Goal: Task Accomplishment & Management: Complete application form

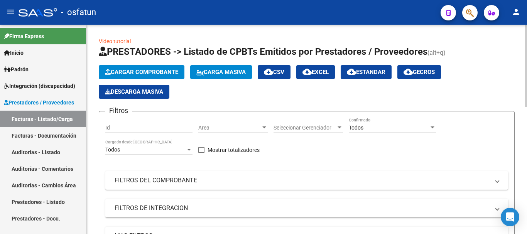
click at [164, 74] on span "Cargar Comprobante" at bounding box center [141, 72] width 73 height 7
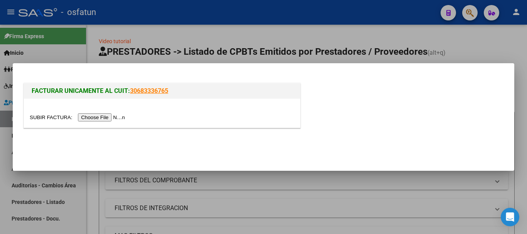
click at [107, 119] on input "file" at bounding box center [79, 117] width 98 height 8
click at [106, 119] on input "file" at bounding box center [79, 117] width 98 height 8
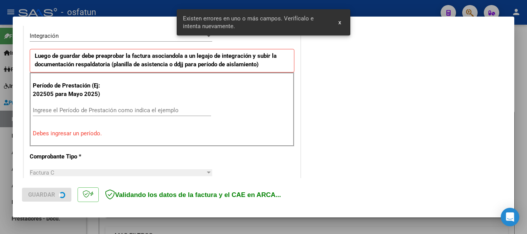
scroll to position [192, 0]
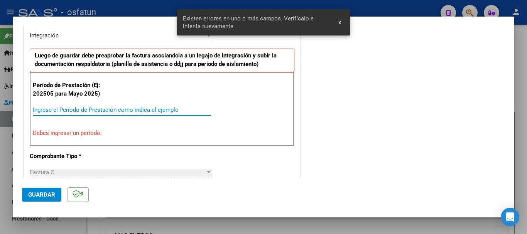
click at [161, 111] on input "Ingrese el Período de Prestación como indica el ejemplo" at bounding box center [122, 109] width 178 height 7
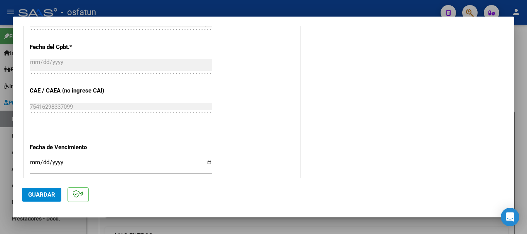
scroll to position [462, 0]
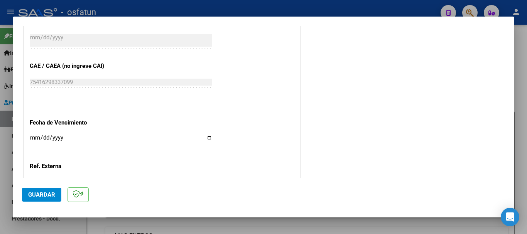
type input "202509"
click at [32, 135] on input "Ingresar la fecha" at bounding box center [121, 141] width 182 height 12
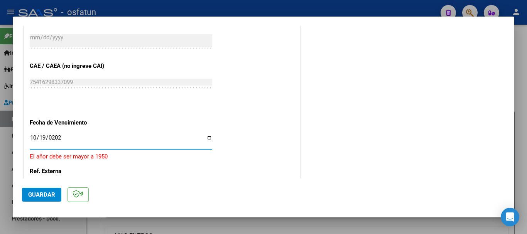
type input "[DATE]"
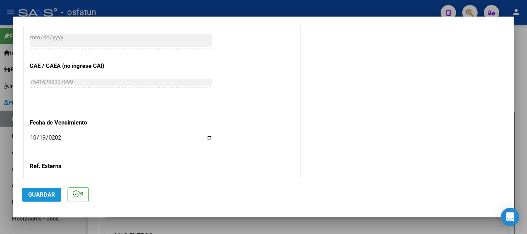
click at [42, 192] on span "Guardar" at bounding box center [41, 194] width 27 height 7
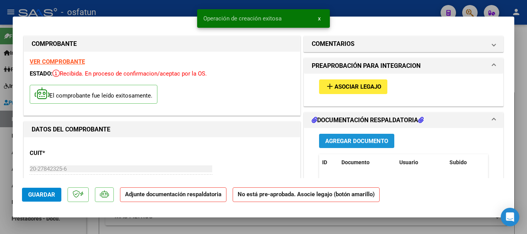
click at [354, 143] on span "Agregar Documento" at bounding box center [356, 141] width 63 height 7
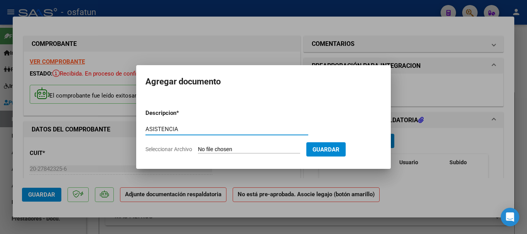
type input "ASISTENCIA"
click at [235, 152] on input "Seleccionar Archivo" at bounding box center [249, 149] width 102 height 7
type input "C:\fakepath\ASISTENCIA-TPTE A TERAPIAS (4).pdf"
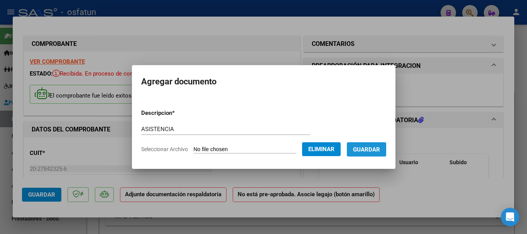
click at [373, 149] on span "Guardar" at bounding box center [366, 149] width 27 height 7
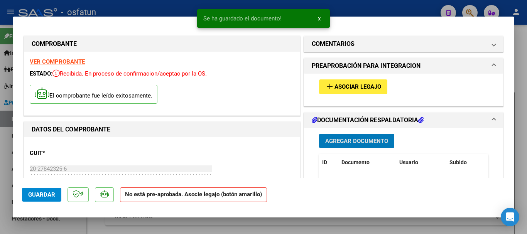
click at [368, 84] on span "Asociar Legajo" at bounding box center [357, 87] width 47 height 7
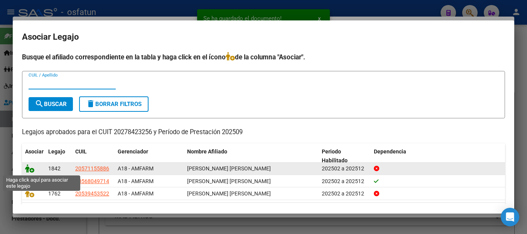
click at [27, 170] on icon at bounding box center [29, 168] width 9 height 8
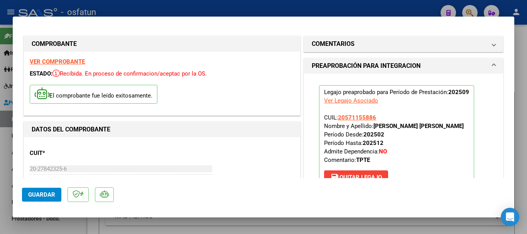
click at [31, 199] on button "Guardar" at bounding box center [41, 195] width 39 height 14
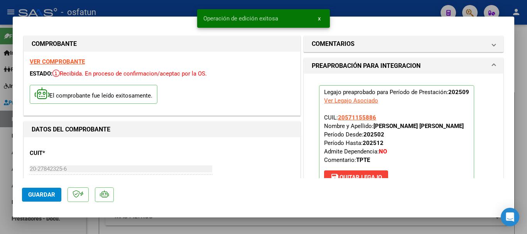
type input "$ 0,00"
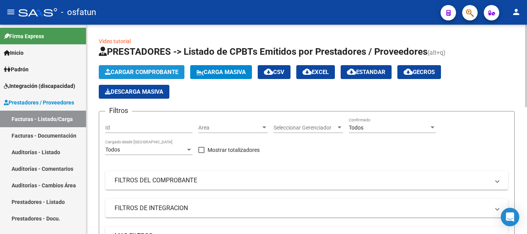
click at [123, 69] on span "Cargar Comprobante" at bounding box center [141, 72] width 73 height 7
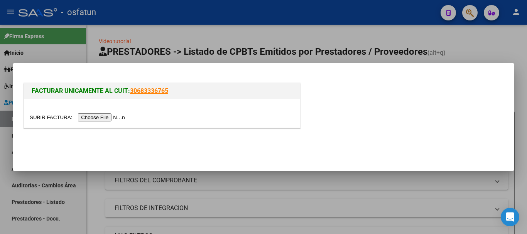
click at [106, 120] on input "file" at bounding box center [79, 117] width 98 height 8
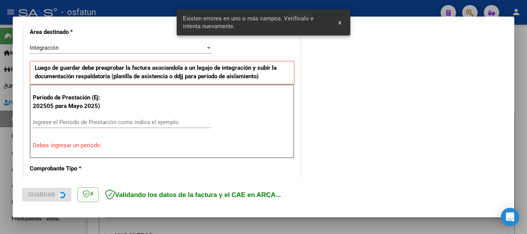
scroll to position [192, 0]
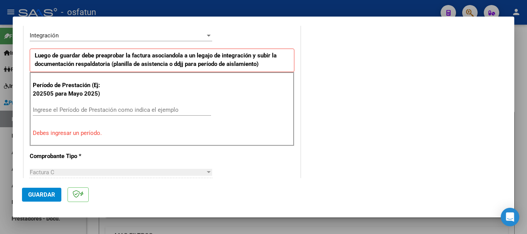
click at [71, 111] on input "Ingrese el Período de Prestación como indica el ejemplo" at bounding box center [122, 109] width 178 height 7
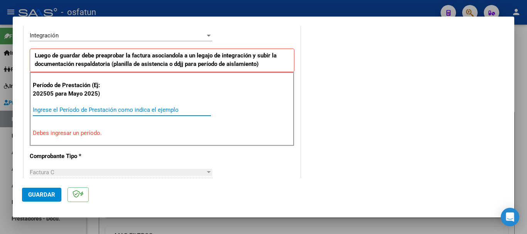
type input "0"
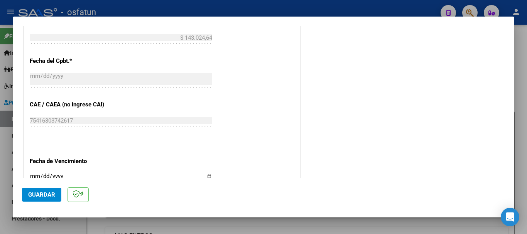
scroll to position [462, 0]
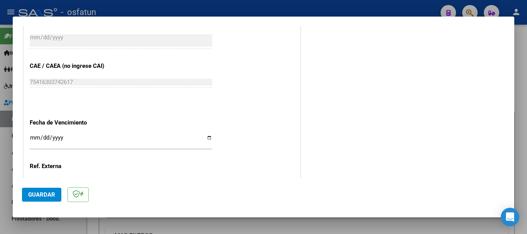
type input "202509"
click at [37, 137] on input "Ingresar la fecha" at bounding box center [121, 141] width 182 height 12
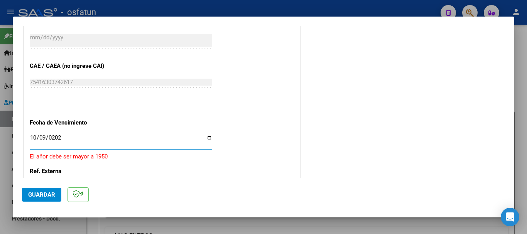
type input "[DATE]"
click at [42, 192] on span "Guardar" at bounding box center [41, 194] width 27 height 7
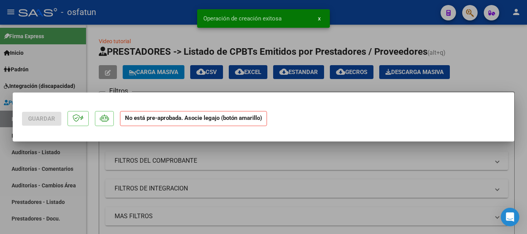
scroll to position [0, 0]
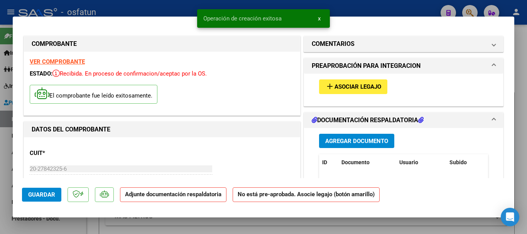
click at [347, 142] on span "Agregar Documento" at bounding box center [356, 141] width 63 height 7
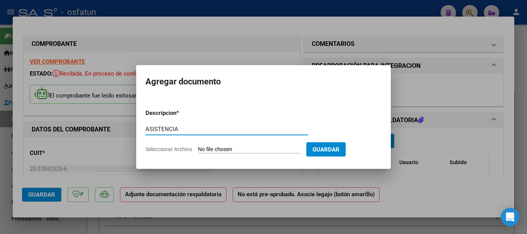
type input "ASISTENCIA"
click at [220, 150] on input "Seleccionar Archivo" at bounding box center [249, 149] width 102 height 7
type input "C:\fakepath\ASISTENCIA-TPTE A ESCUELA (2).pdf"
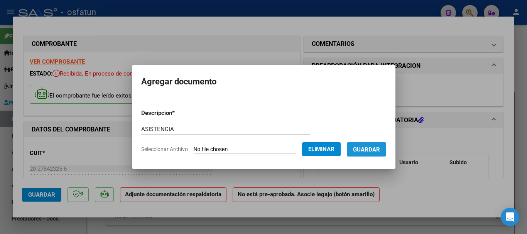
click at [371, 151] on span "Guardar" at bounding box center [366, 149] width 27 height 7
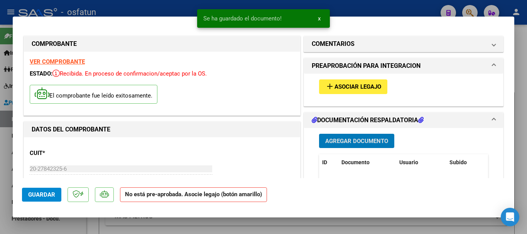
click at [351, 87] on span "Asociar Legajo" at bounding box center [357, 87] width 47 height 7
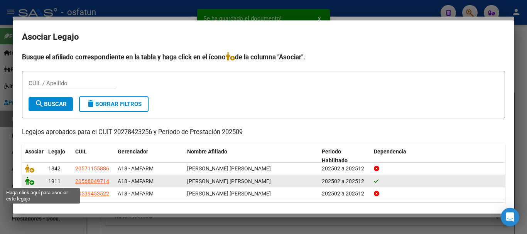
click at [29, 183] on icon at bounding box center [29, 181] width 9 height 8
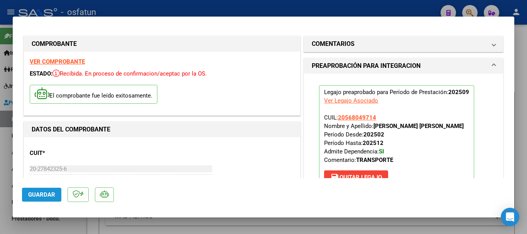
click at [27, 195] on button "Guardar" at bounding box center [41, 195] width 39 height 14
click at [40, 193] on span "Guardar" at bounding box center [41, 194] width 27 height 7
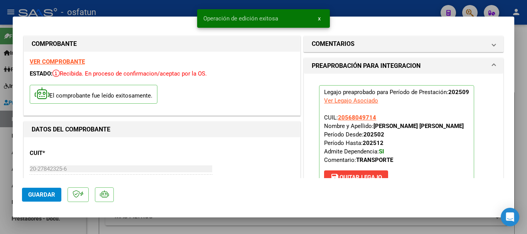
type input "$ 0,00"
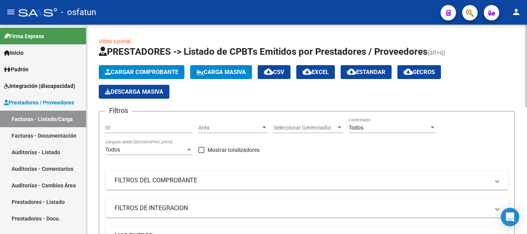
click at [153, 74] on span "Cargar Comprobante" at bounding box center [141, 72] width 73 height 7
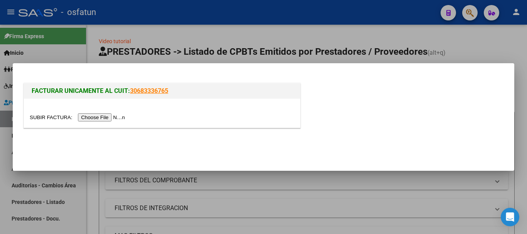
click at [103, 119] on input "file" at bounding box center [79, 117] width 98 height 8
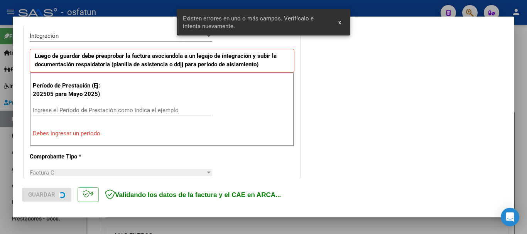
scroll to position [192, 0]
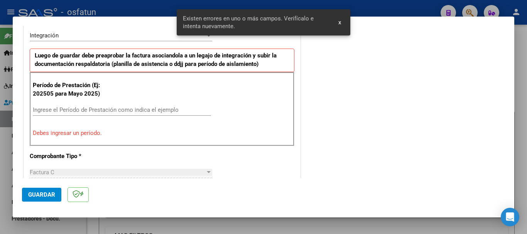
click at [163, 112] on input "Ingrese el Período de Prestación como indica el ejemplo" at bounding box center [122, 109] width 178 height 7
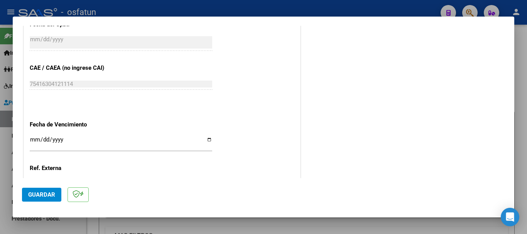
scroll to position [462, 0]
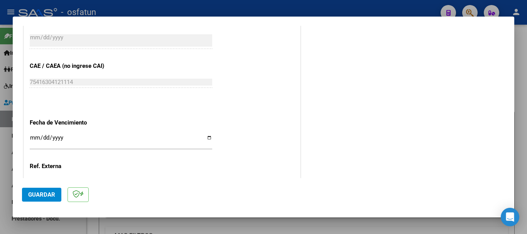
type input "202509"
click at [33, 137] on input "Ingresar la fecha" at bounding box center [121, 141] width 182 height 12
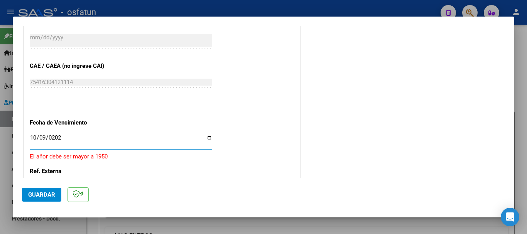
type input "[DATE]"
click at [37, 194] on span "Guardar" at bounding box center [41, 194] width 27 height 7
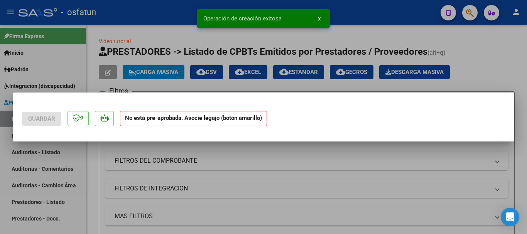
scroll to position [0, 0]
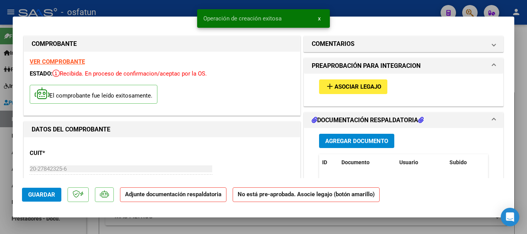
click at [344, 140] on span "Agregar Documento" at bounding box center [356, 141] width 63 height 7
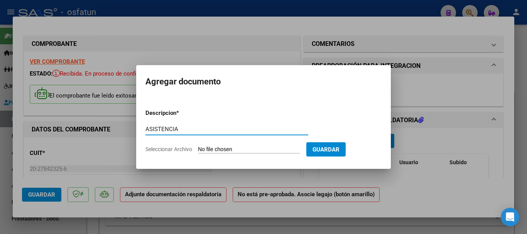
type input "ASISTENCIA"
click at [231, 150] on input "Seleccionar Archivo" at bounding box center [249, 149] width 102 height 7
type input "C:\fakepath\ASISTENCIA -TPTE (3).pdf"
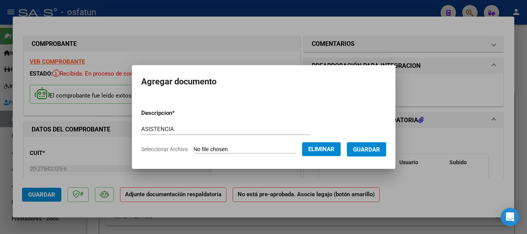
click at [375, 150] on span "Guardar" at bounding box center [366, 149] width 27 height 7
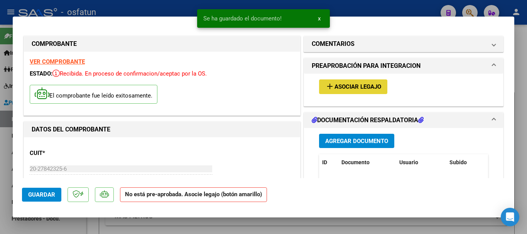
click at [347, 86] on span "Asociar Legajo" at bounding box center [357, 87] width 47 height 7
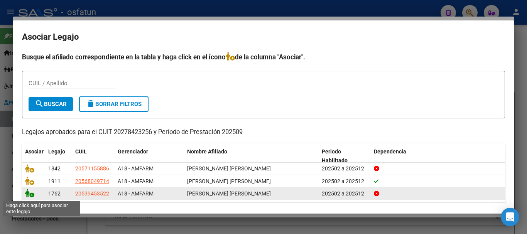
click at [31, 196] on icon at bounding box center [29, 193] width 9 height 8
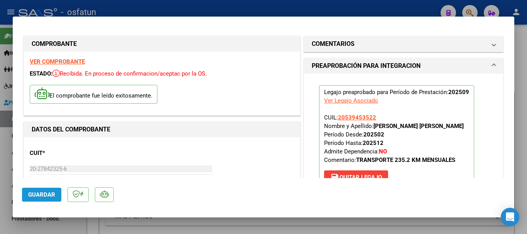
click at [31, 196] on span "Guardar" at bounding box center [41, 194] width 27 height 7
click at [36, 195] on span "Guardar" at bounding box center [41, 194] width 27 height 7
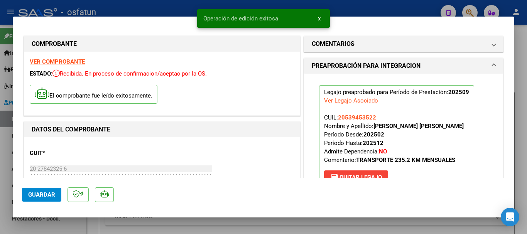
type input "$ 0,00"
